Goal: Transaction & Acquisition: Book appointment/travel/reservation

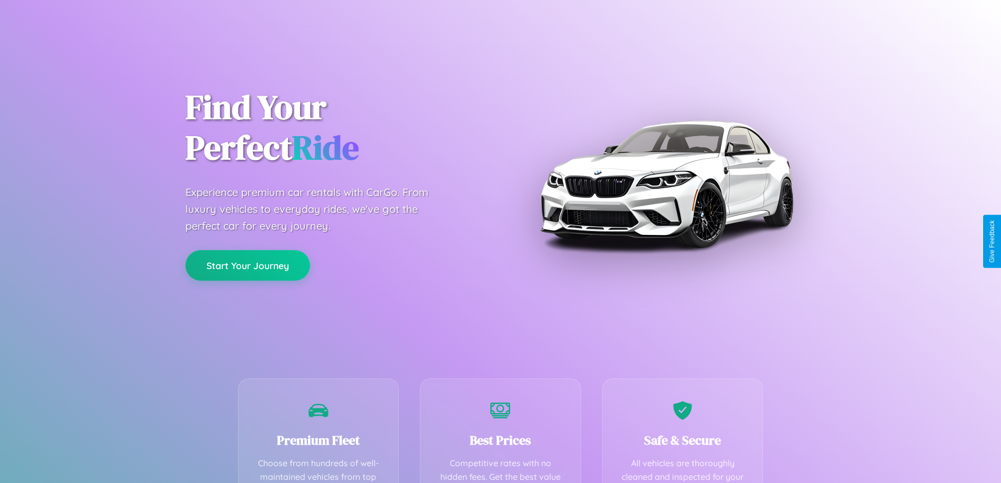
scroll to position [207, 0]
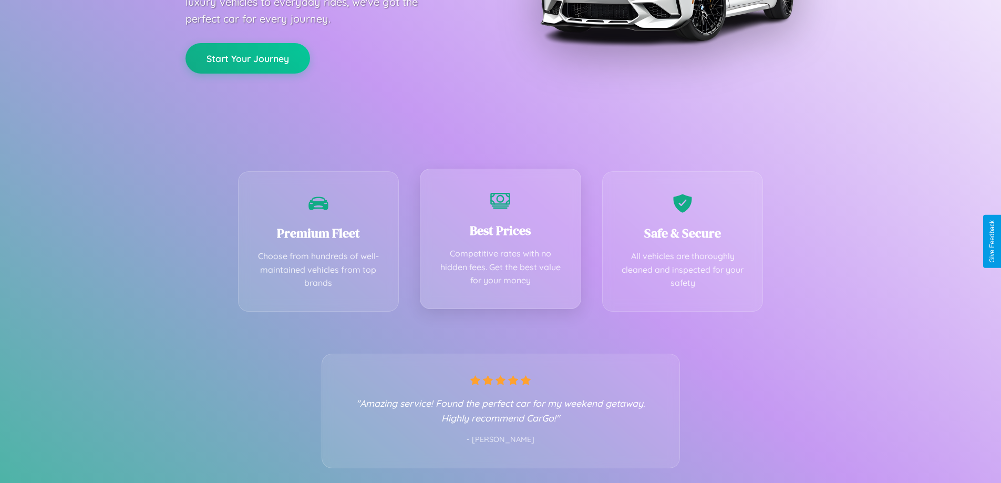
click at [500, 241] on div "Best Prices Competitive rates with no hidden fees. Get the best value for your …" at bounding box center [500, 239] width 161 height 140
click at [248, 57] on button "Start Your Journey" at bounding box center [248, 57] width 125 height 30
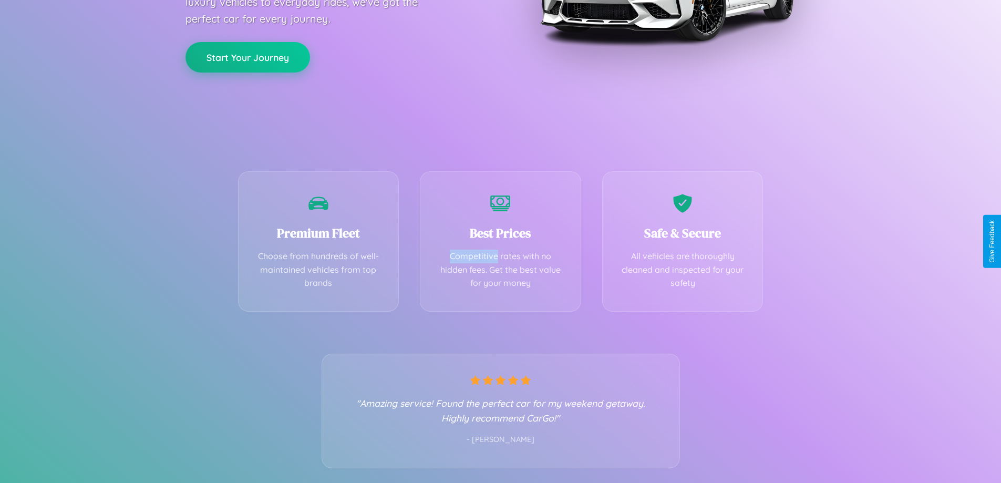
click at [248, 57] on button "Start Your Journey" at bounding box center [248, 57] width 125 height 30
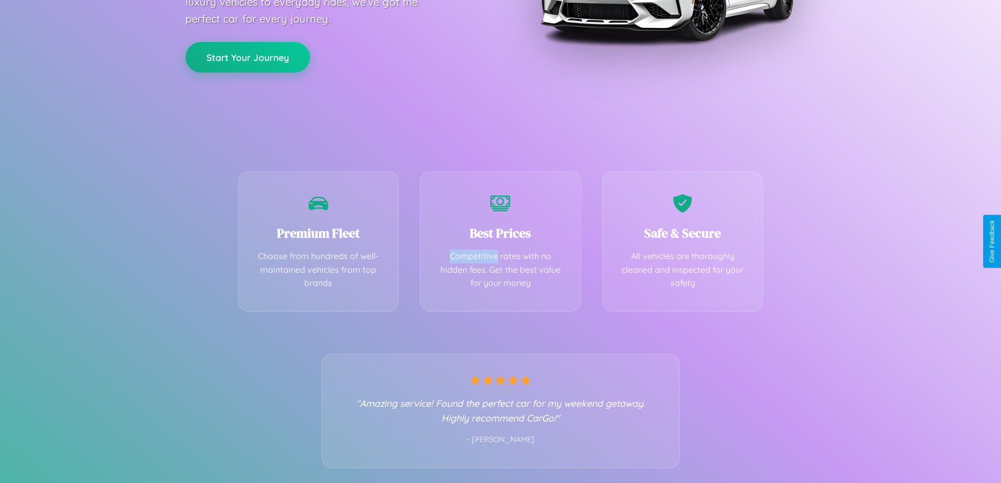
click at [248, 57] on button "Start Your Journey" at bounding box center [248, 57] width 125 height 30
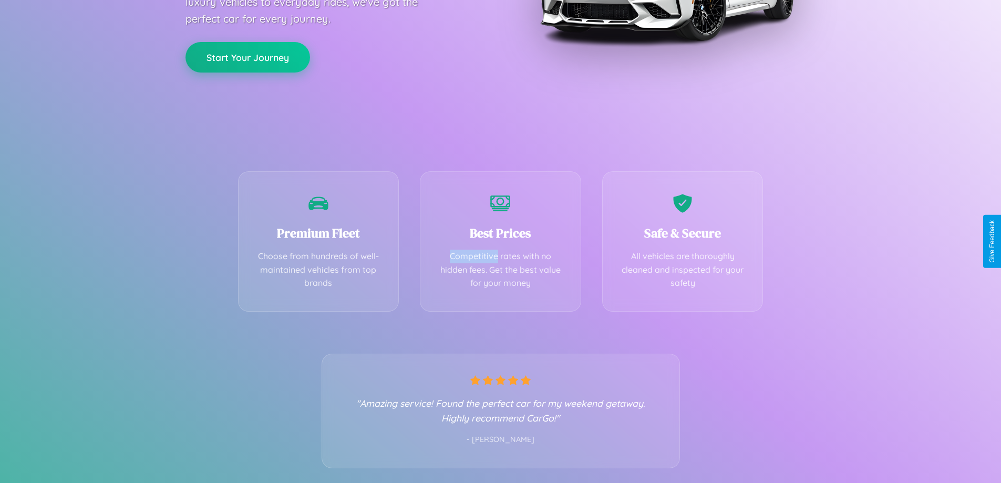
click at [248, 57] on button "Start Your Journey" at bounding box center [248, 57] width 125 height 30
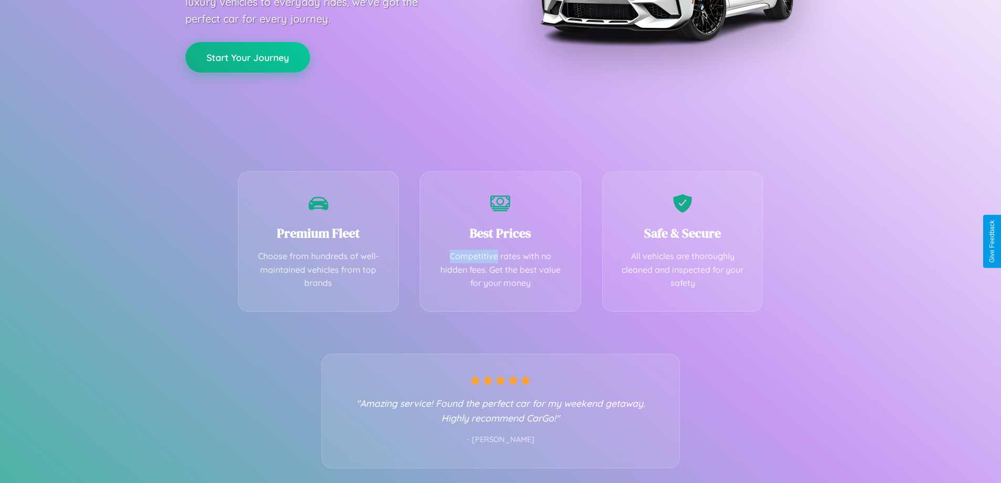
click at [248, 57] on button "Start Your Journey" at bounding box center [248, 57] width 125 height 30
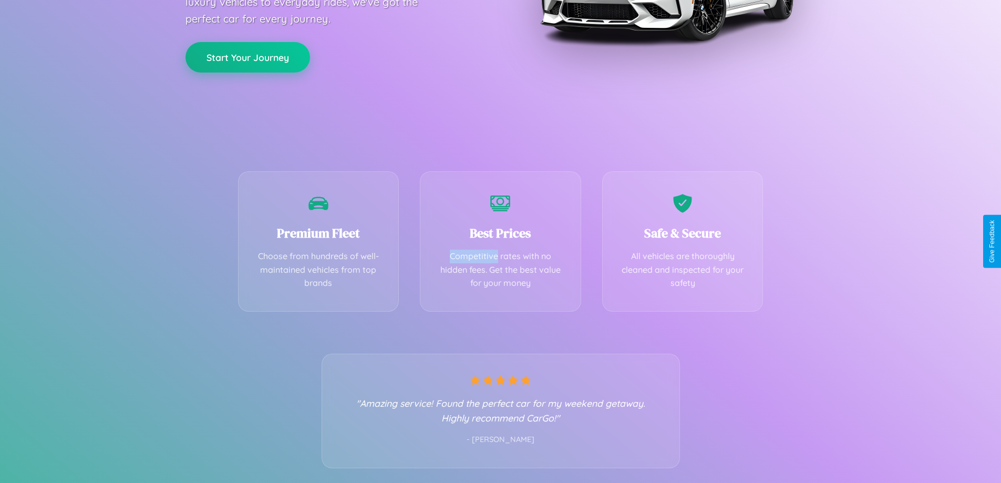
click at [248, 57] on button "Start Your Journey" at bounding box center [248, 57] width 125 height 30
